Goal: Check status: Check status

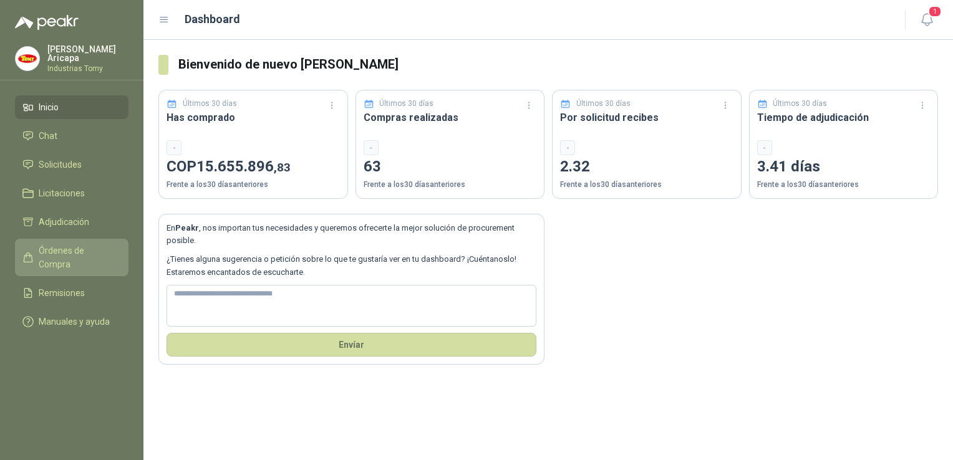
click at [76, 251] on span "Órdenes de Compra" at bounding box center [78, 257] width 78 height 27
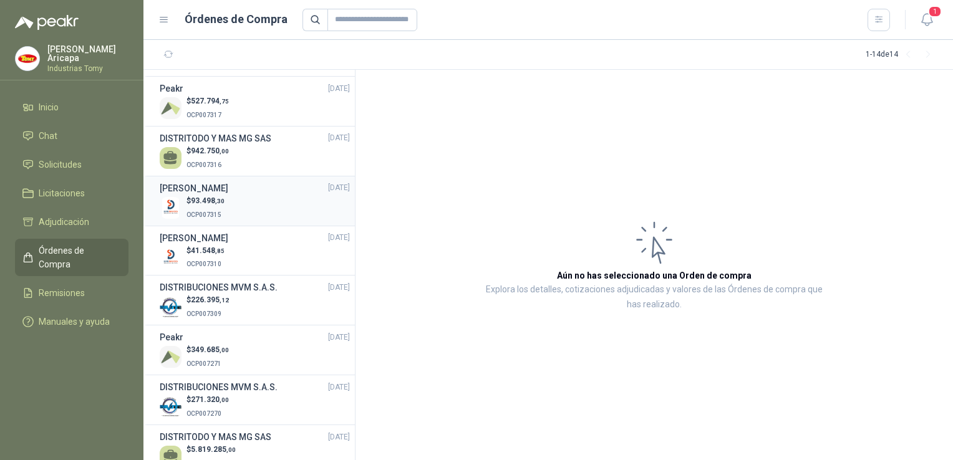
scroll to position [322, 0]
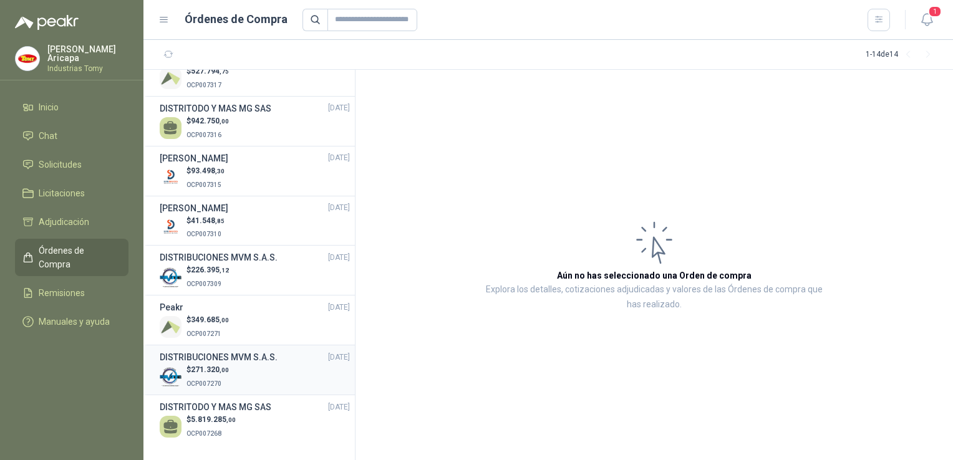
click at [221, 348] on li "DISTRIBUCIONES MVM S.A.S. [DATE] $ 271.320 ,00 OCP007270" at bounding box center [248, 371] width 211 height 50
click at [221, 326] on p "OCP007271" at bounding box center [208, 333] width 42 height 14
